Goal: Task Accomplishment & Management: Manage account settings

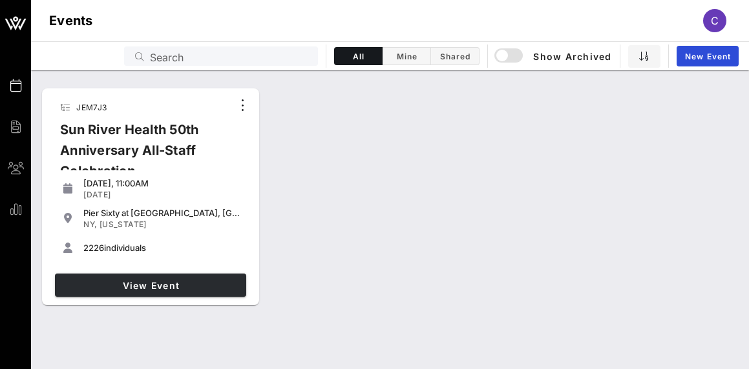
click at [156, 286] on span "View Event" at bounding box center [150, 285] width 181 height 11
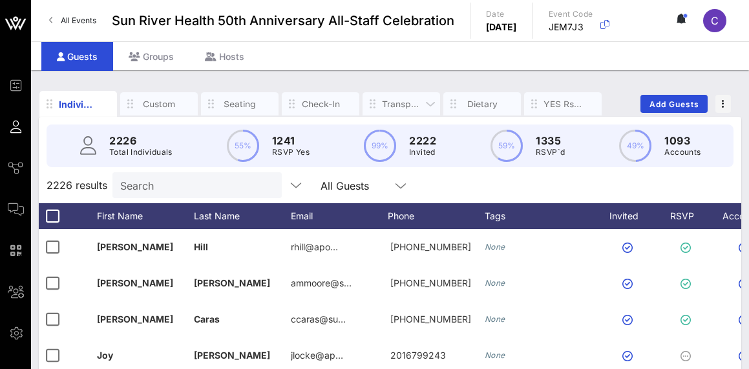
click at [406, 98] on div "Transportation" at bounding box center [401, 104] width 39 height 12
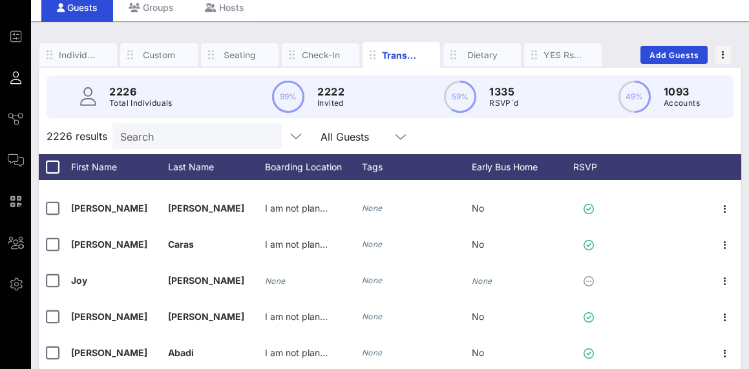
scroll to position [30, 0]
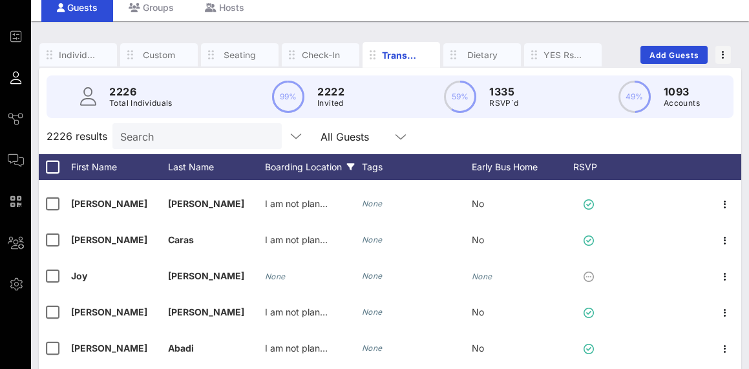
click at [311, 178] on div "Boarding Location" at bounding box center [313, 167] width 97 height 26
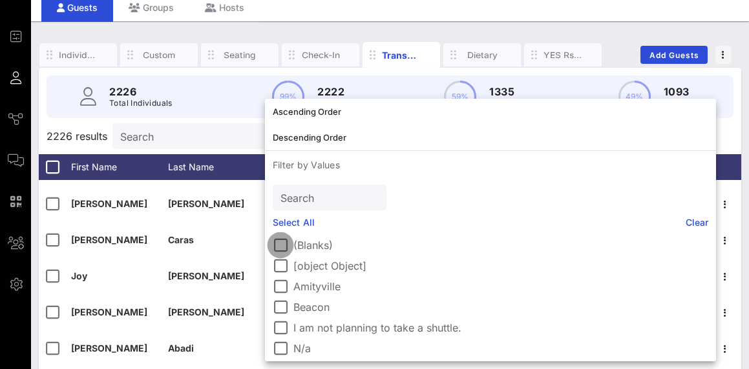
click at [282, 243] on div at bounding box center [280, 245] width 22 height 22
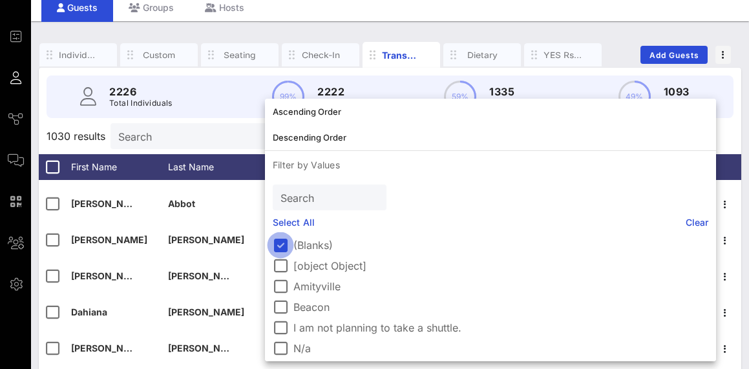
click at [282, 243] on div at bounding box center [280, 245] width 22 height 22
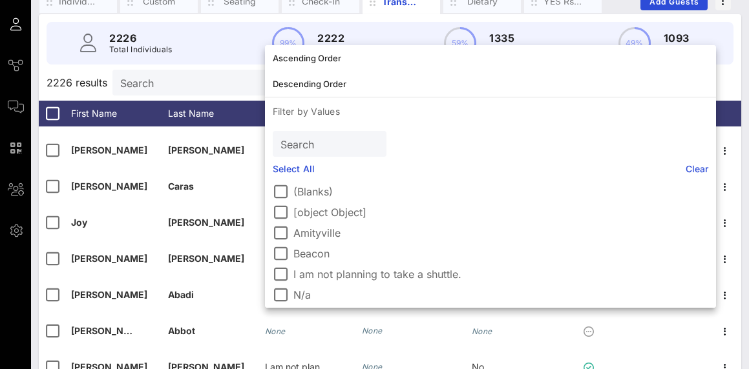
scroll to position [110, 0]
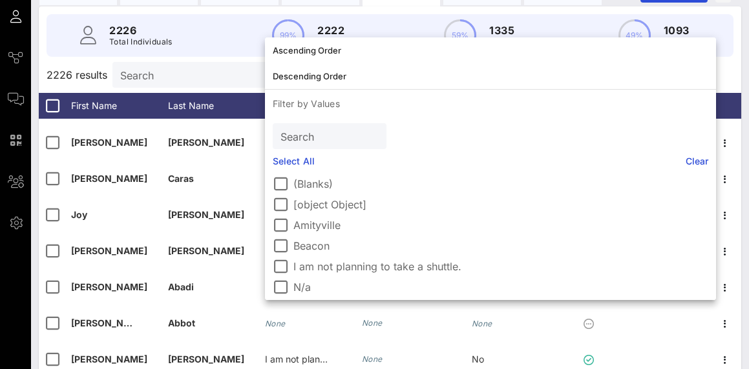
click at [237, 68] on input "Search" at bounding box center [195, 75] width 151 height 17
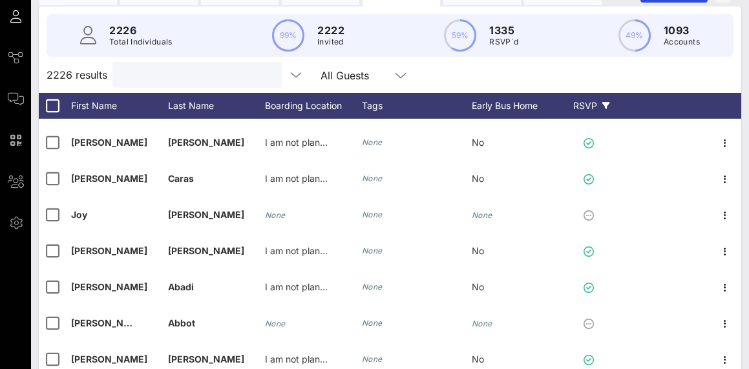
click at [599, 101] on div "RSVP" at bounding box center [590, 106] width 45 height 26
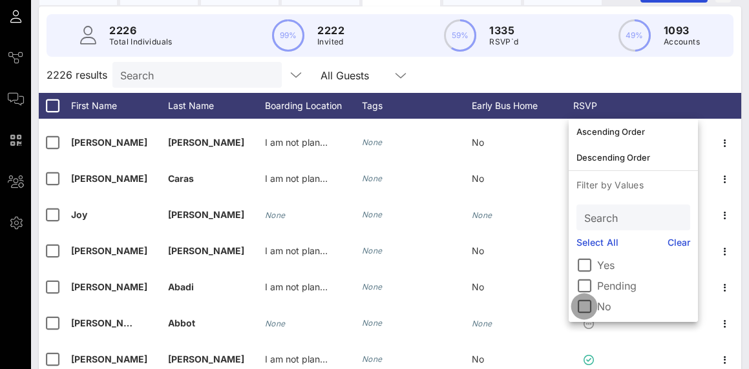
click at [583, 305] on div at bounding box center [584, 307] width 22 height 22
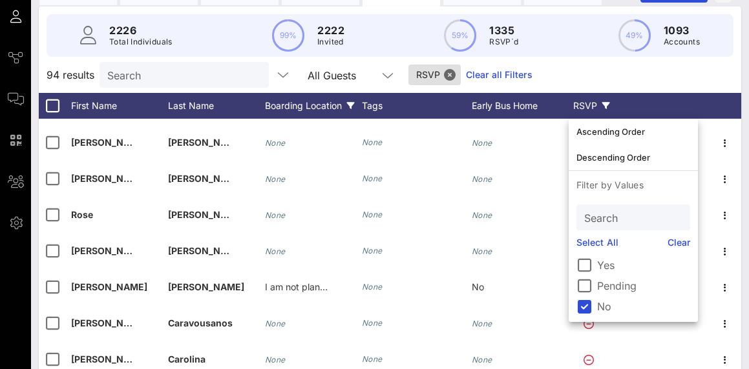
click at [272, 111] on div "Boarding Location" at bounding box center [313, 106] width 97 height 26
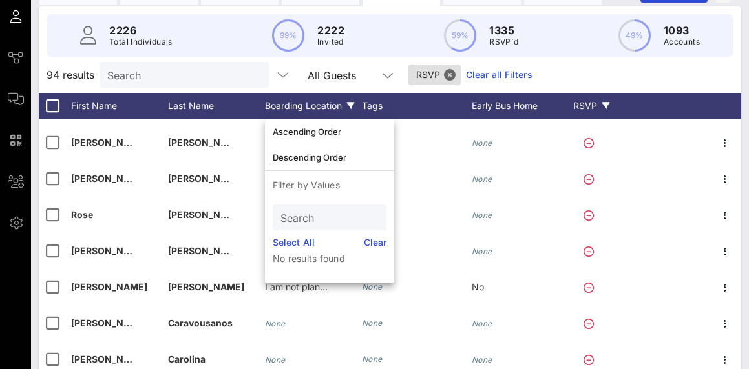
click at [303, 103] on div "Boarding Location" at bounding box center [313, 106] width 97 height 26
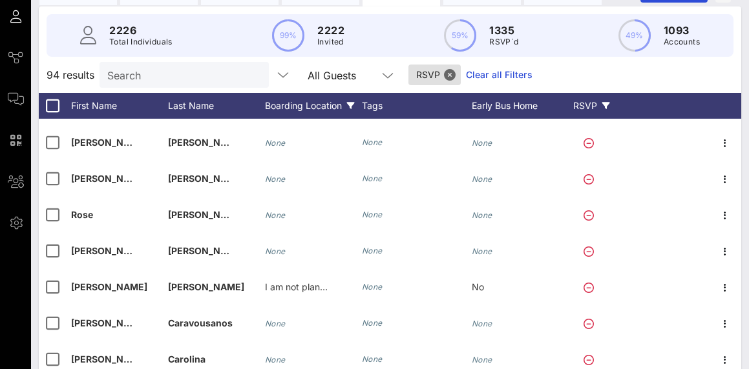
click at [316, 103] on div "Boarding Location" at bounding box center [313, 106] width 97 height 26
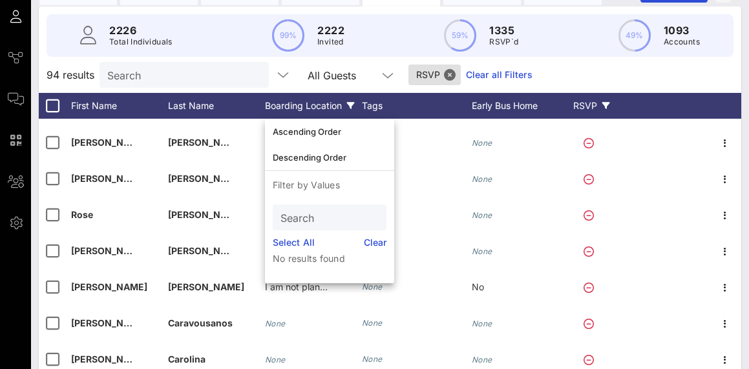
click at [316, 103] on div "Boarding Location" at bounding box center [313, 106] width 97 height 26
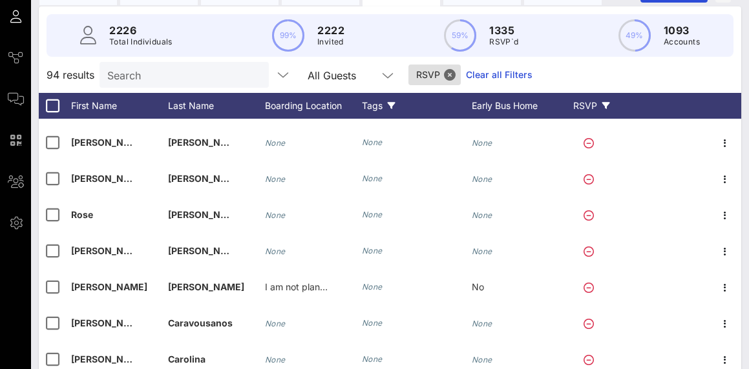
click at [386, 107] on div "Tags" at bounding box center [417, 106] width 110 height 26
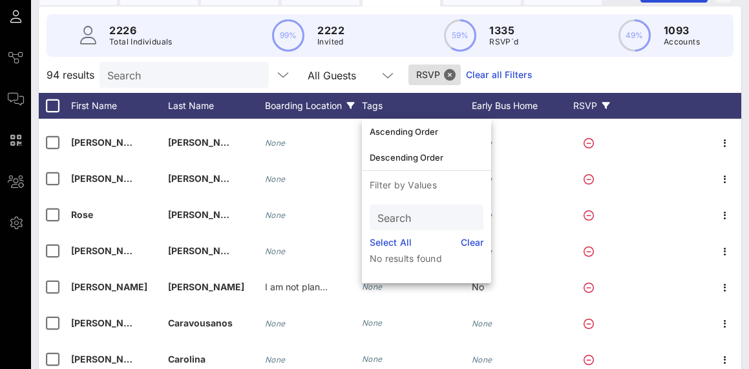
click at [316, 101] on div "Boarding Location" at bounding box center [313, 106] width 97 height 26
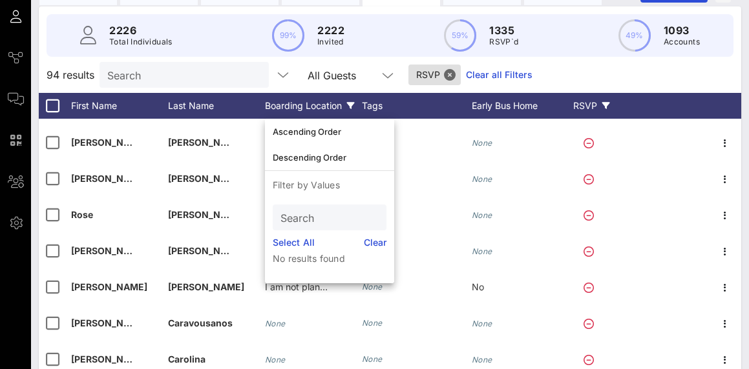
click at [304, 109] on div "Boarding Location" at bounding box center [313, 106] width 97 height 26
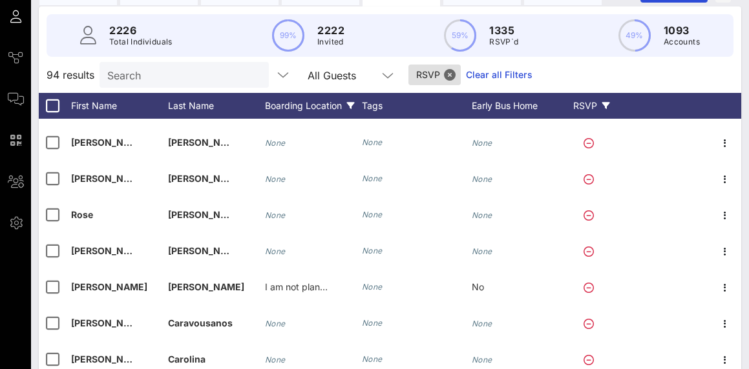
click at [304, 109] on div "Boarding Location" at bounding box center [313, 106] width 97 height 26
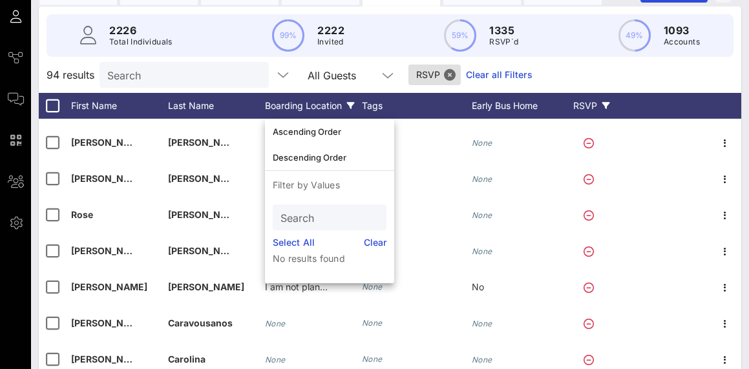
click at [302, 105] on div "Boarding Location" at bounding box center [313, 106] width 97 height 26
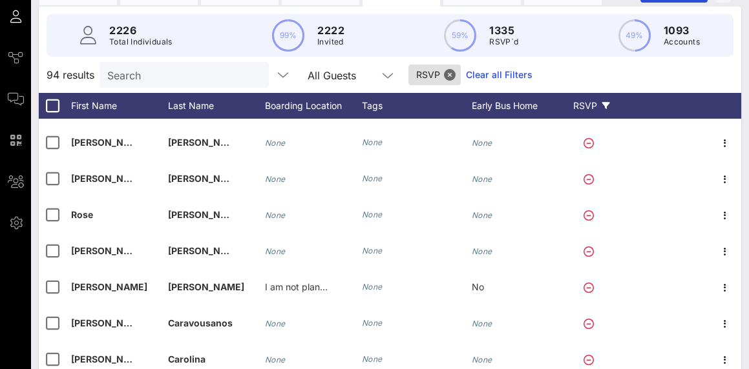
click at [583, 110] on div "RSVP" at bounding box center [590, 106] width 45 height 26
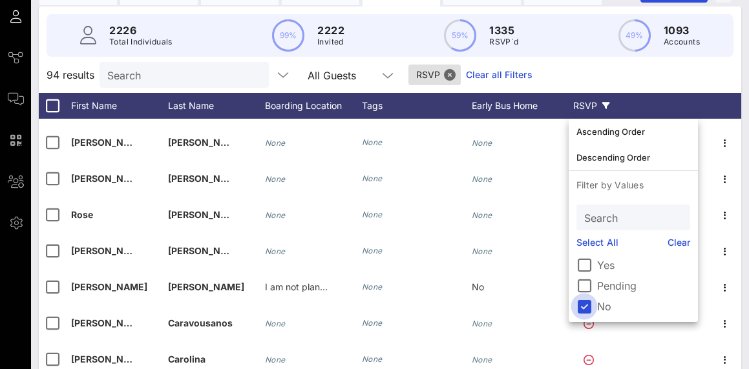
click at [589, 307] on div at bounding box center [584, 307] width 22 height 22
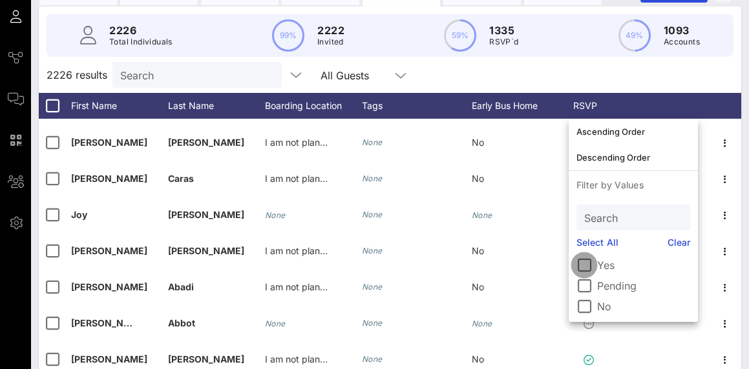
click at [581, 266] on div at bounding box center [584, 265] width 22 height 22
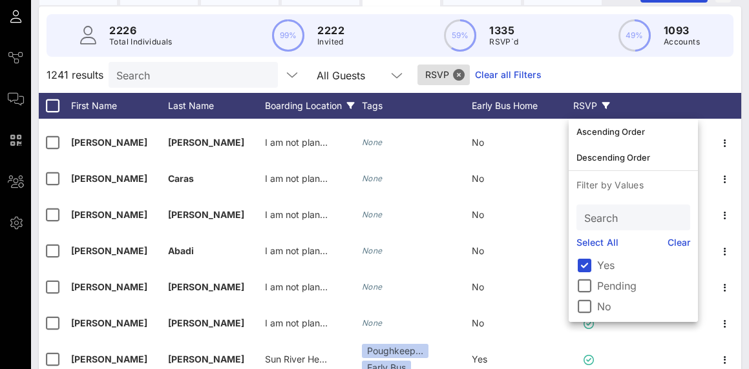
click at [304, 106] on div "Boarding Location" at bounding box center [313, 106] width 97 height 26
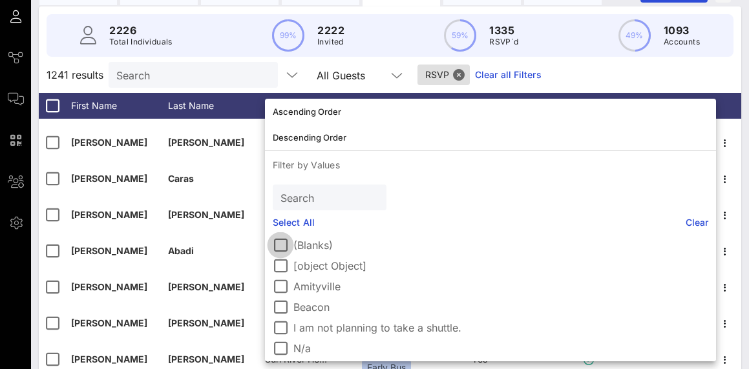
scroll to position [0, 0]
click at [281, 242] on div at bounding box center [280, 245] width 22 height 22
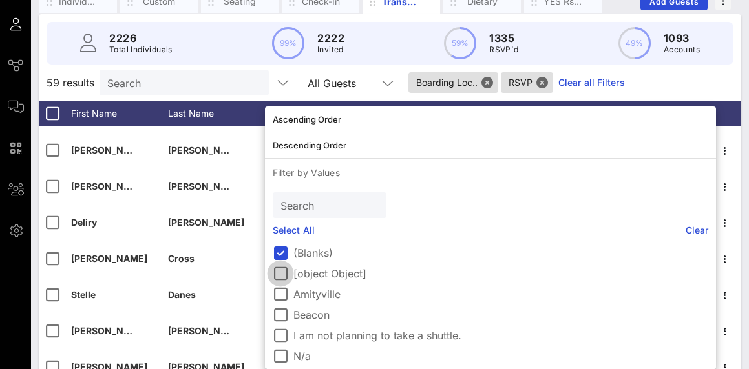
click at [279, 277] on div at bounding box center [280, 274] width 22 height 22
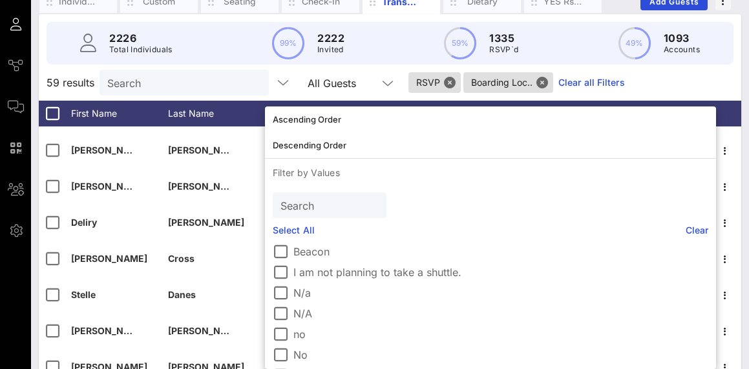
scroll to position [64, 0]
click at [280, 294] on div at bounding box center [280, 293] width 22 height 22
click at [279, 315] on div at bounding box center [280, 313] width 22 height 22
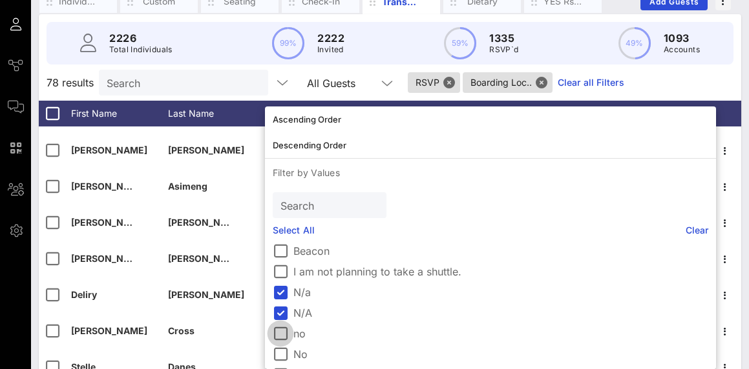
click at [278, 340] on div at bounding box center [280, 334] width 22 height 22
click at [278, 350] on div at bounding box center [280, 355] width 22 height 22
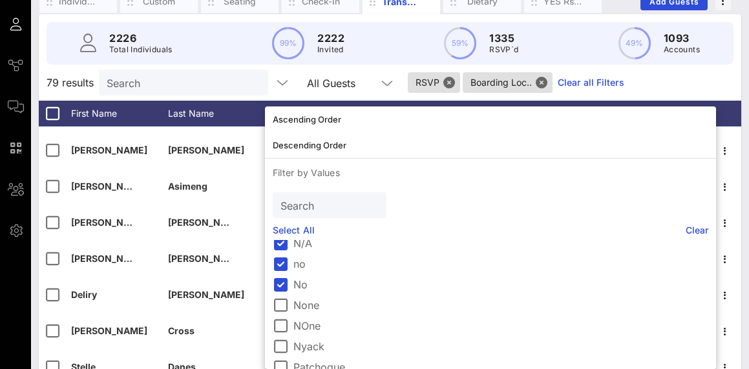
scroll to position [144, 0]
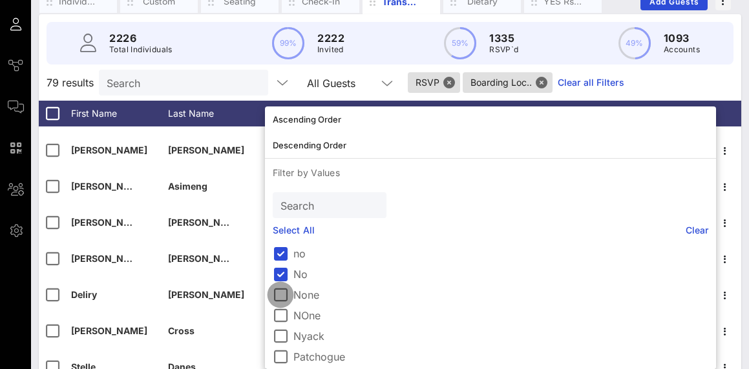
click at [284, 293] on div at bounding box center [280, 295] width 22 height 22
click at [277, 312] on div at bounding box center [280, 316] width 22 height 22
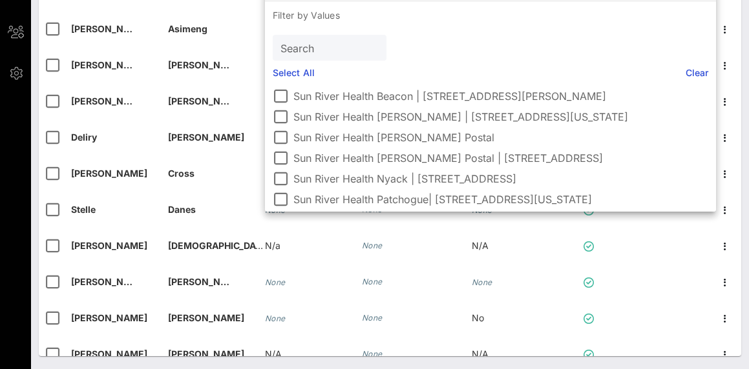
scroll to position [260, 0]
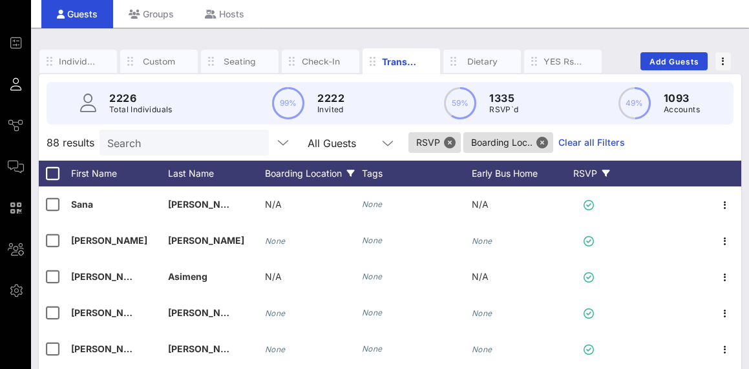
scroll to position [47, 0]
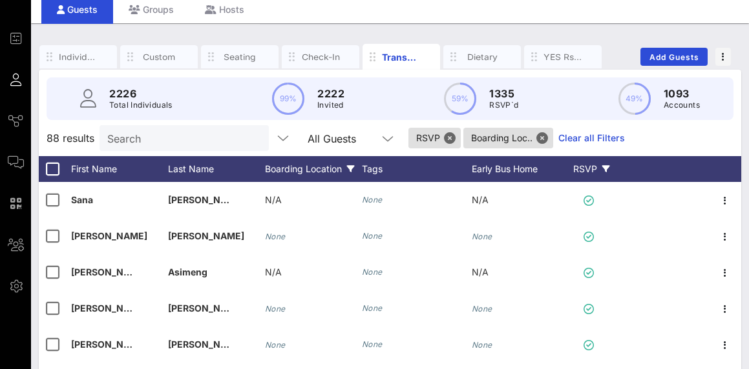
click at [605, 180] on div "RSVP" at bounding box center [590, 169] width 45 height 26
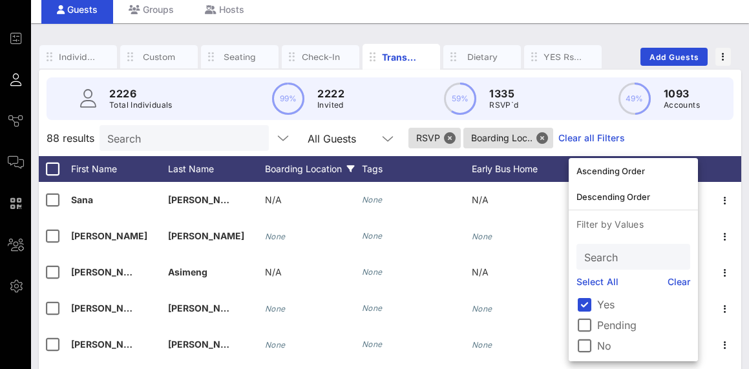
click at [700, 139] on div "88 results Search All Guests RSVP Boarding Loc.. Clear all Filters" at bounding box center [390, 138] width 702 height 36
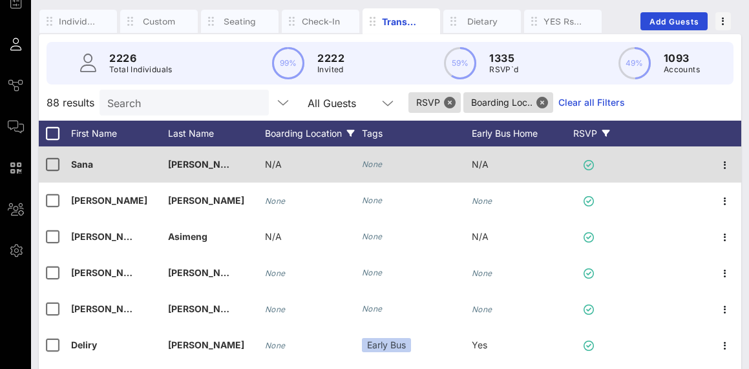
scroll to position [79, 0]
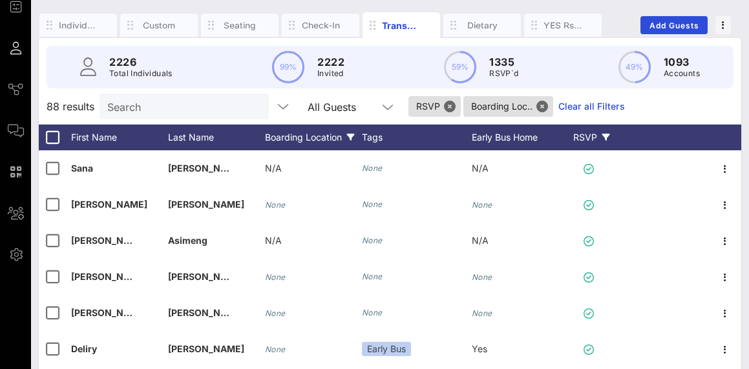
click at [296, 138] on div "Boarding Location" at bounding box center [313, 138] width 97 height 26
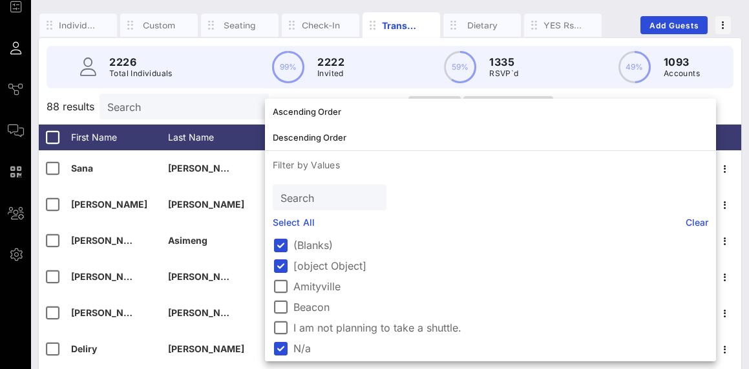
scroll to position [0, 0]
click at [614, 93] on div "2226 Total Individuals 99% 2222 Invited 59% 1335 RSVP`d 49% 1093 Accounts" at bounding box center [390, 67] width 718 height 58
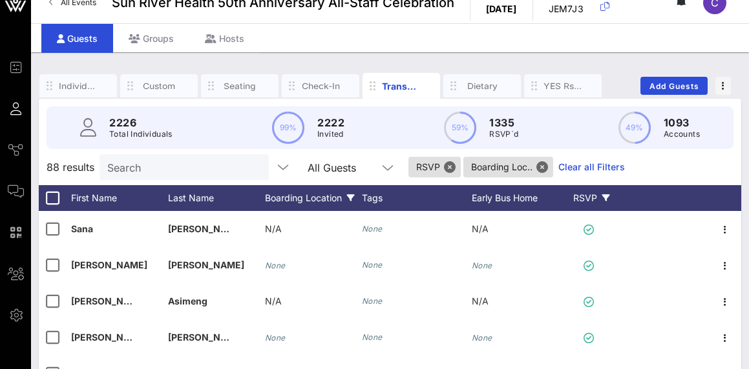
click at [348, 192] on div "Boarding Location" at bounding box center [313, 198] width 97 height 26
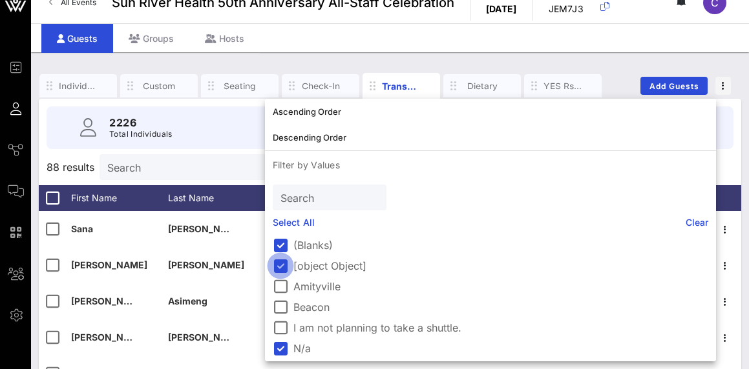
click at [279, 267] on div at bounding box center [280, 266] width 22 height 22
click at [280, 247] on div at bounding box center [280, 245] width 22 height 22
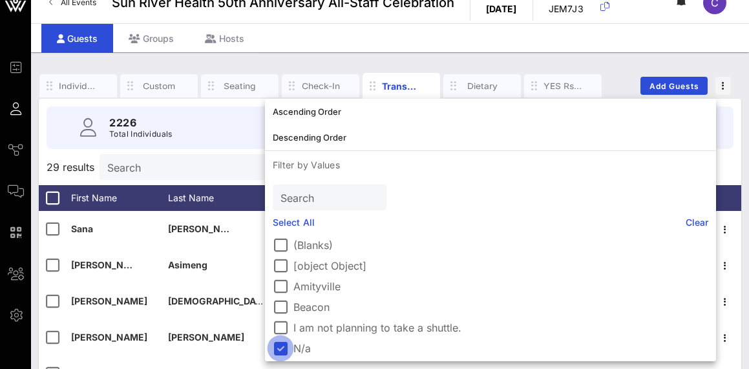
click at [281, 354] on div at bounding box center [280, 349] width 22 height 22
click at [282, 326] on div at bounding box center [280, 328] width 22 height 22
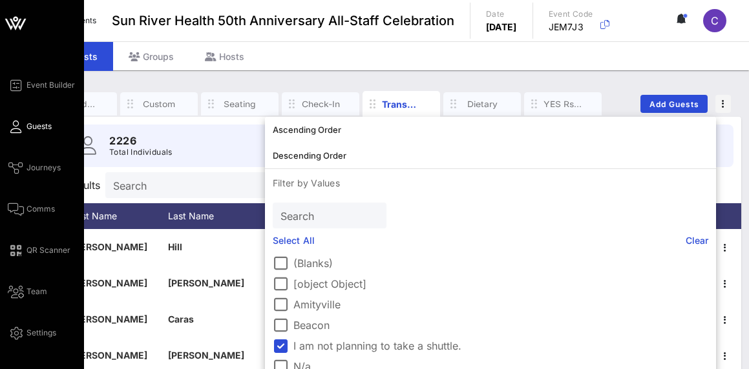
click at [10, 11] on icon at bounding box center [15, 23] width 31 height 31
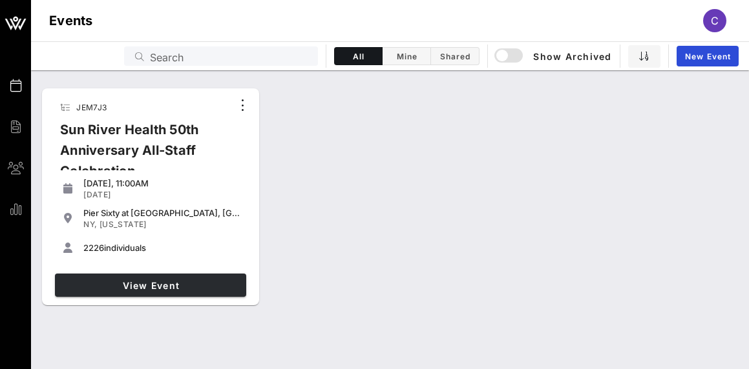
click at [107, 278] on link "View Event" at bounding box center [150, 285] width 191 height 23
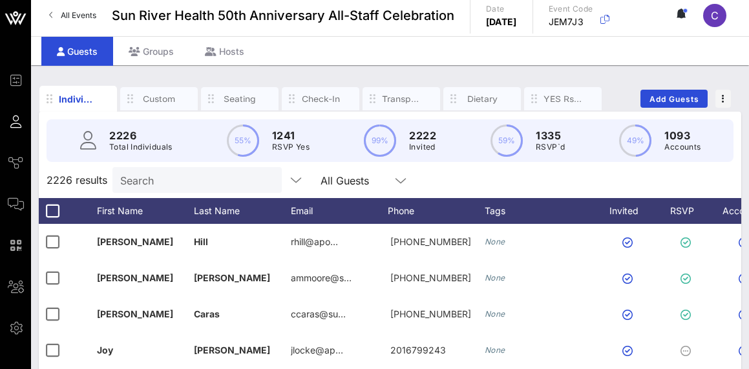
scroll to position [10, 0]
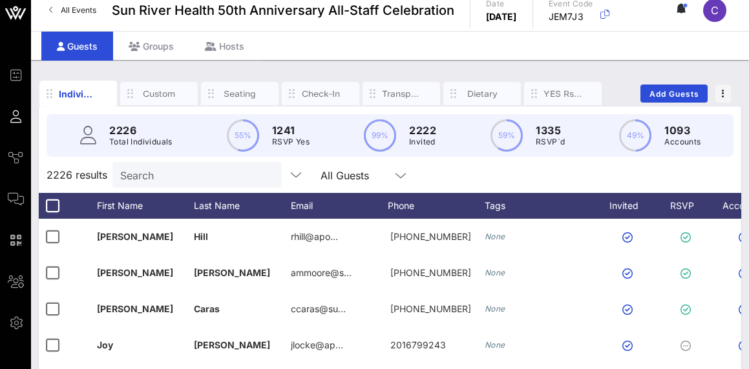
click at [285, 143] on p "RSVP Yes" at bounding box center [290, 142] width 37 height 13
click at [252, 130] on circle at bounding box center [242, 136] width 30 height 30
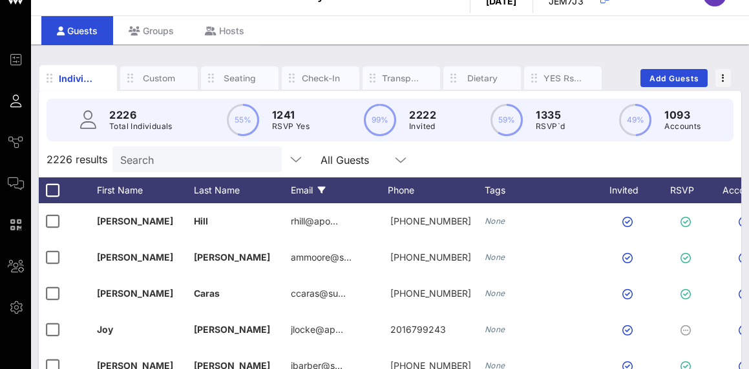
scroll to position [30, 0]
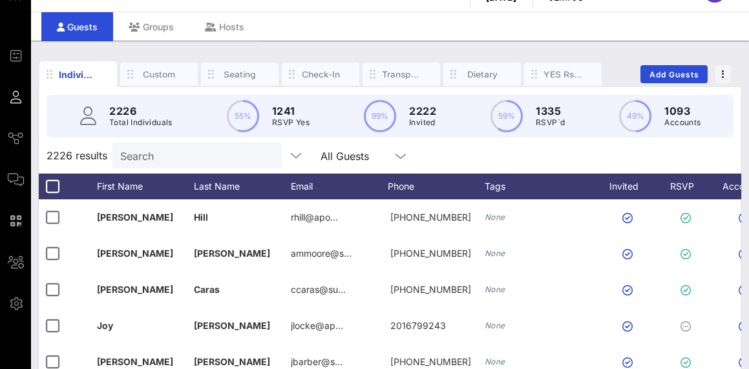
click at [274, 114] on p "1241" at bounding box center [290, 111] width 37 height 16
click at [684, 200] on div "RSVP" at bounding box center [687, 187] width 45 height 26
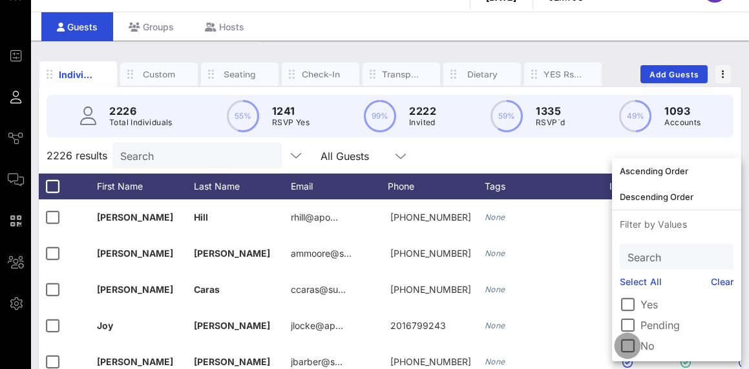
click at [630, 340] on div at bounding box center [627, 346] width 22 height 22
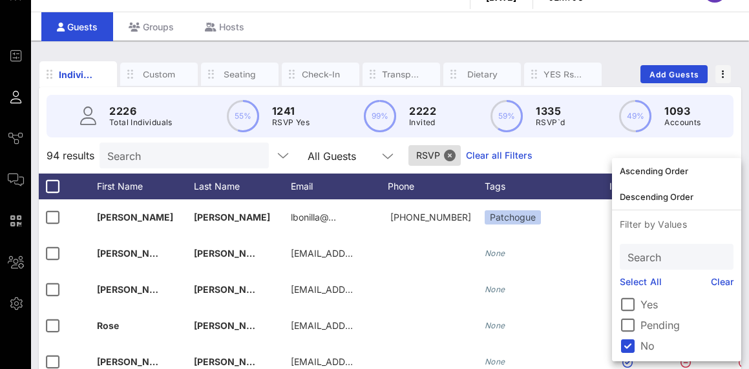
click at [573, 165] on div "94 results Search All Guests RSVP Clear all Filters" at bounding box center [390, 156] width 702 height 36
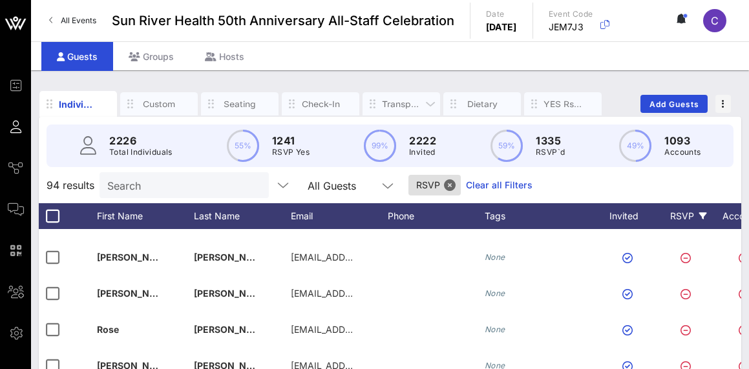
click at [408, 110] on div "Transportation" at bounding box center [401, 104] width 39 height 12
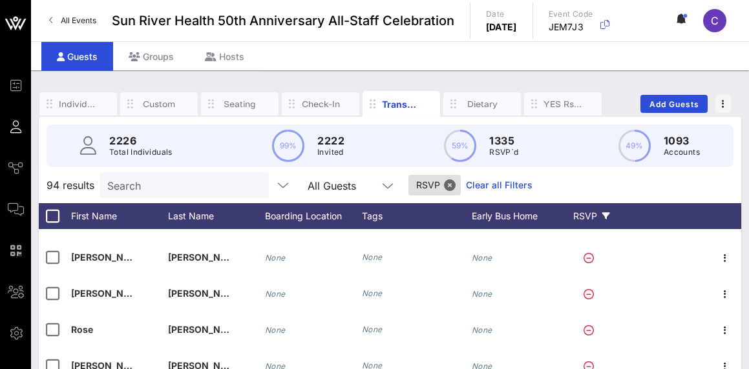
click at [441, 175] on div "2226 Total Individuals 99% 2222 Invited 59% 1335 RSVP`d 49% 1093 Accounts" at bounding box center [390, 146] width 718 height 58
click at [435, 196] on span "RSVP" at bounding box center [434, 185] width 37 height 21
click at [586, 229] on div "RSVP" at bounding box center [590, 216] width 45 height 26
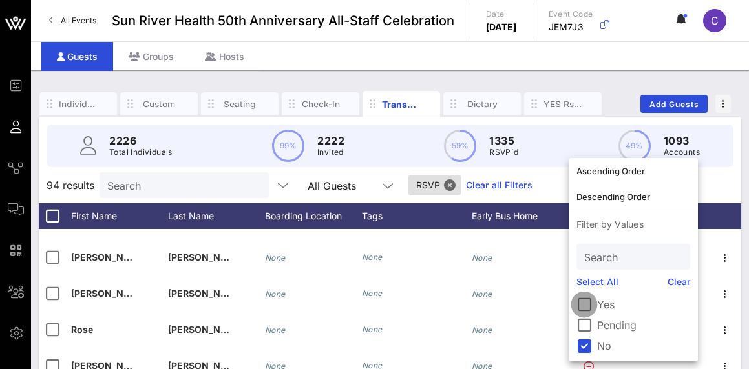
click at [582, 304] on div at bounding box center [584, 305] width 22 height 22
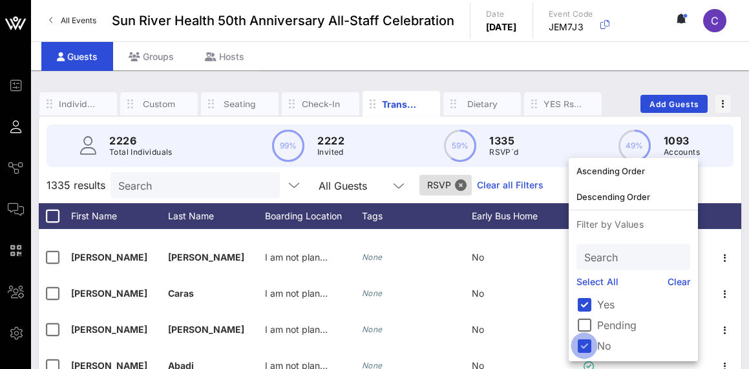
click at [585, 349] on div at bounding box center [584, 346] width 22 height 22
click at [315, 224] on div "Boarding Location" at bounding box center [313, 216] width 97 height 26
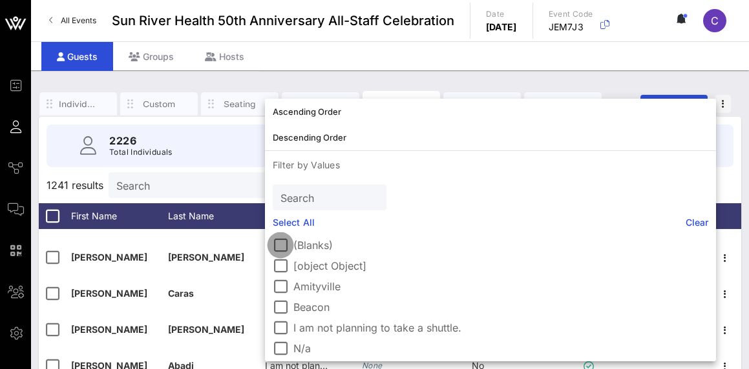
click at [281, 247] on div at bounding box center [280, 245] width 22 height 22
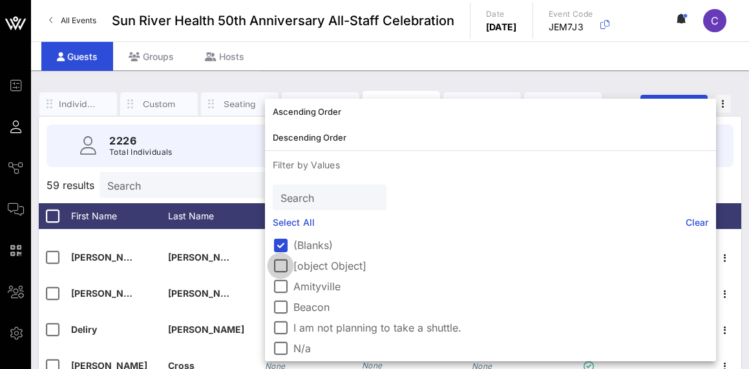
click at [280, 268] on div at bounding box center [280, 266] width 22 height 22
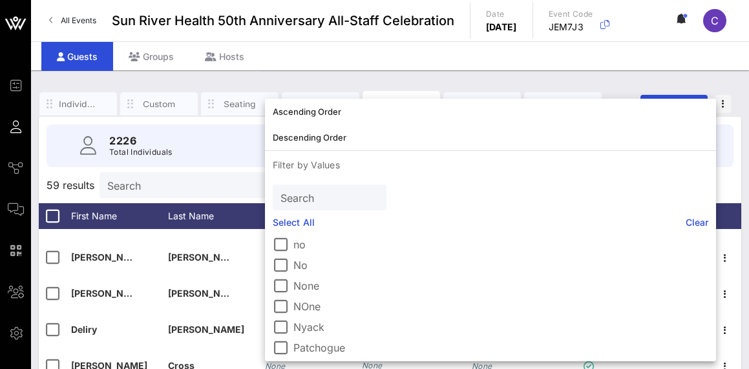
scroll to position [148, 0]
click at [275, 285] on div at bounding box center [280, 284] width 22 height 22
click at [279, 304] on div at bounding box center [280, 304] width 22 height 22
click at [277, 261] on div at bounding box center [280, 263] width 22 height 22
click at [277, 247] on div at bounding box center [280, 242] width 22 height 22
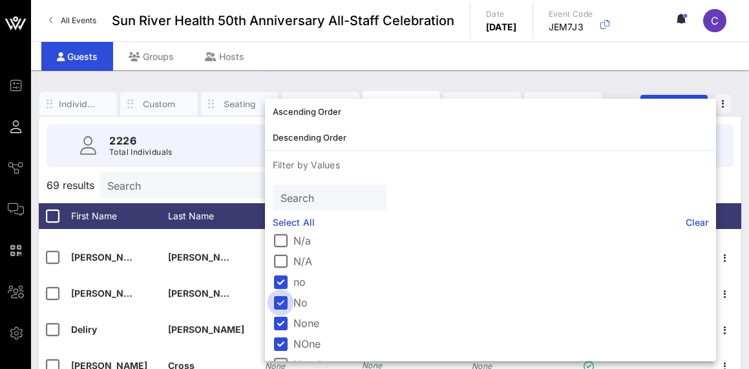
scroll to position [92, 0]
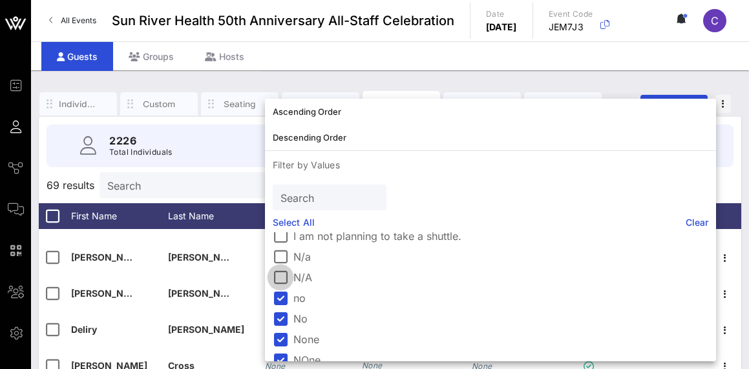
click at [281, 278] on div at bounding box center [280, 278] width 22 height 22
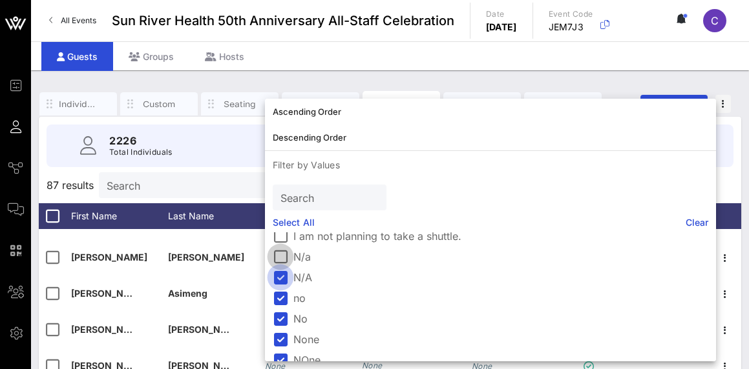
click at [279, 259] on div at bounding box center [280, 257] width 22 height 22
click at [558, 67] on div "Guests Groups Hosts" at bounding box center [390, 55] width 718 height 29
